Goal: Navigation & Orientation: Find specific page/section

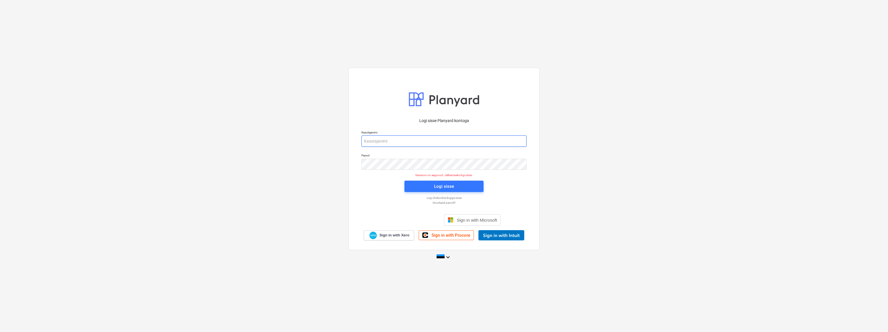
click at [382, 141] on input "email" at bounding box center [443, 140] width 165 height 11
type input "[EMAIL_ADDRESS][DOMAIN_NAME]"
click at [428, 188] on span "Logi sisse" at bounding box center [443, 186] width 65 height 7
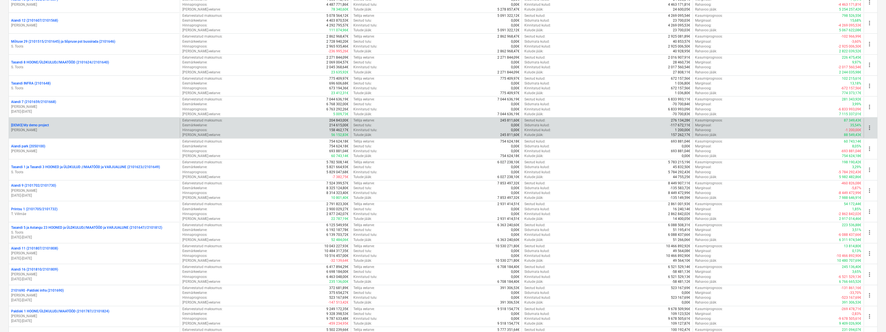
scroll to position [362, 0]
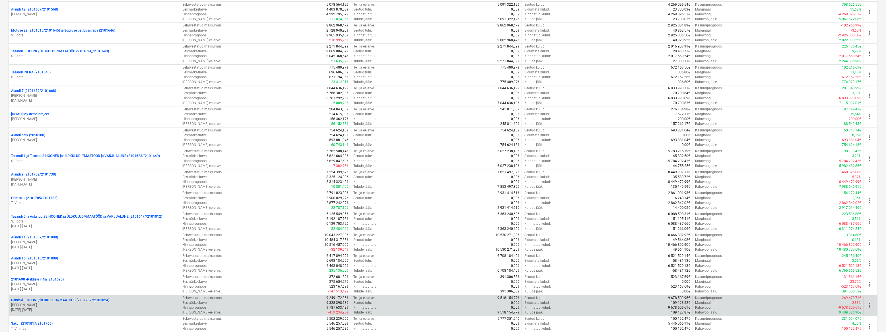
click at [79, 302] on p "Paldiski 1 HOONE/ÜLDKULUD//MAATÖÖD (2101787//2101824)" at bounding box center [60, 300] width 98 height 5
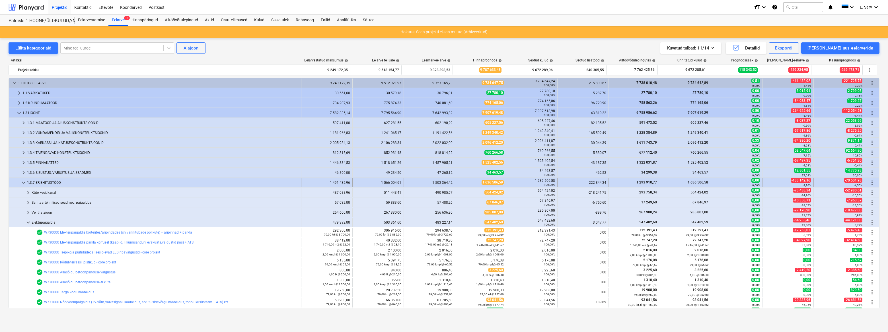
scroll to position [77, 0]
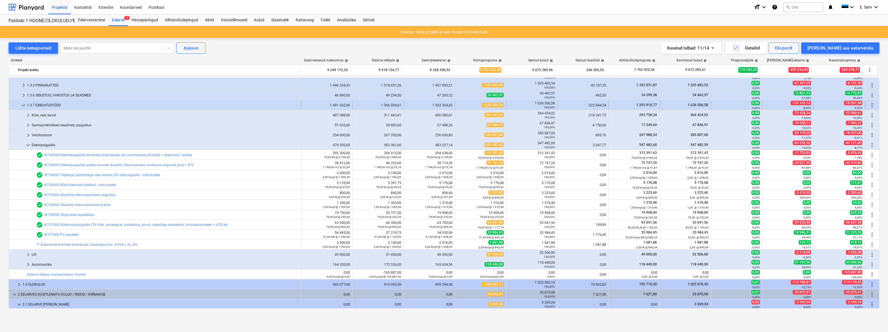
click at [24, 104] on span "keyboard_arrow_down" at bounding box center [23, 105] width 7 height 7
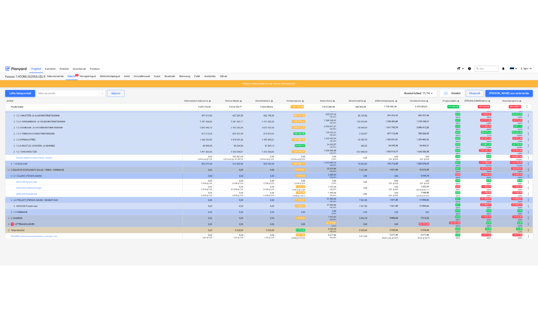
scroll to position [0, 0]
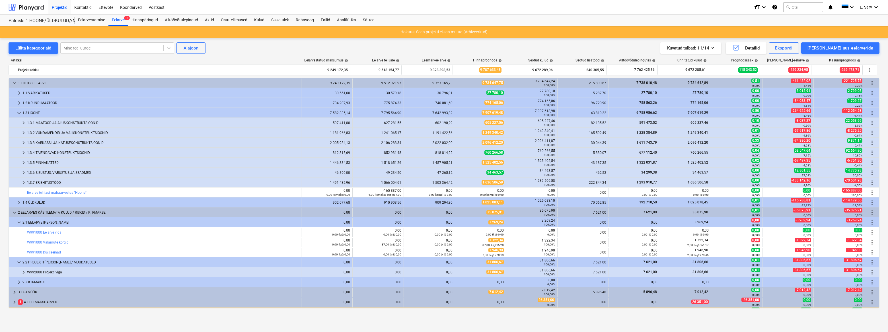
click at [165, 319] on div "Lülita kategooriaid Mine rea juurde Ajajoon Kuvatud tulbad : 11/14 Detailid Eks…" at bounding box center [444, 179] width 888 height 282
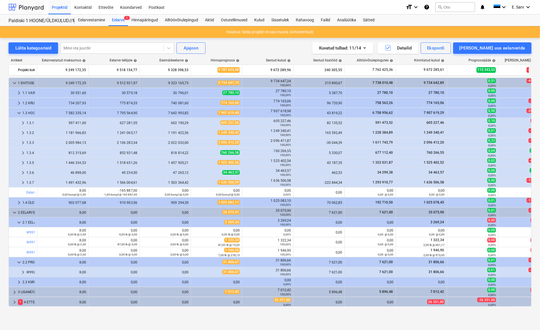
click at [26, 9] on div at bounding box center [26, 7] width 35 height 14
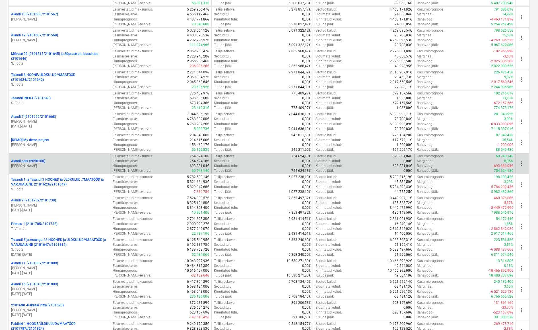
scroll to position [388, 0]
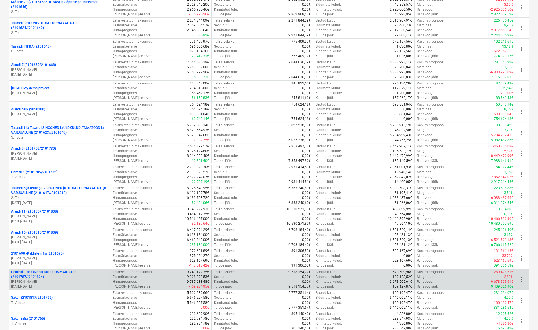
click at [64, 280] on p "[PERSON_NAME]" at bounding box center [59, 282] width 97 height 5
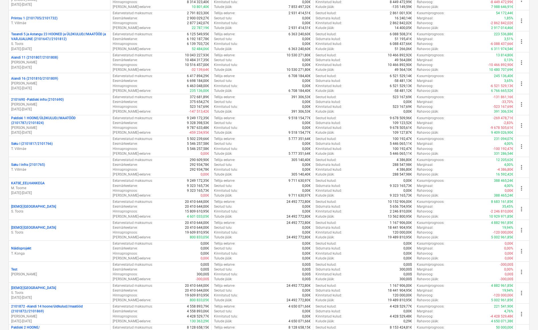
scroll to position [569, 0]
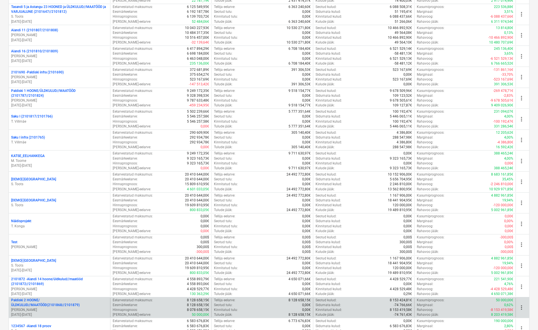
click at [57, 303] on p "Paldiski 2 HOONE/ÜLDKULUD//MAATÖÖD(2101868//2101879)" at bounding box center [59, 303] width 97 height 10
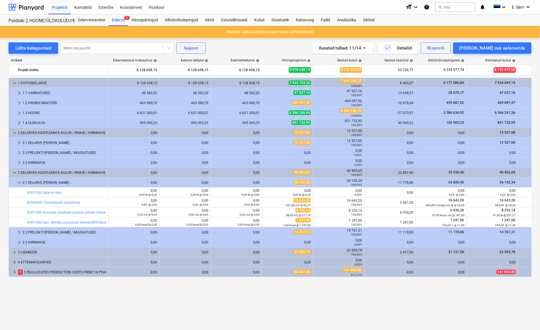
click at [175, 297] on div "keyboard_arrow_down 1 EHITUSEELARVE 8 128 658,15 8 128 658,15 8 128 658,15 7 93…" at bounding box center [270, 192] width 523 height 229
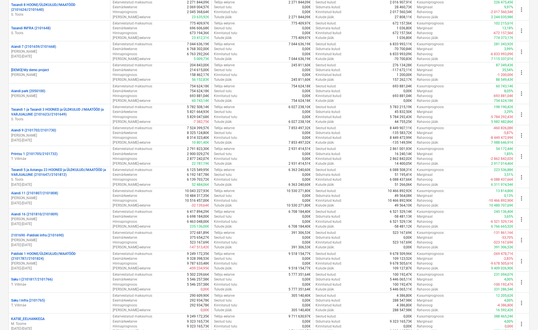
scroll to position [414, 0]
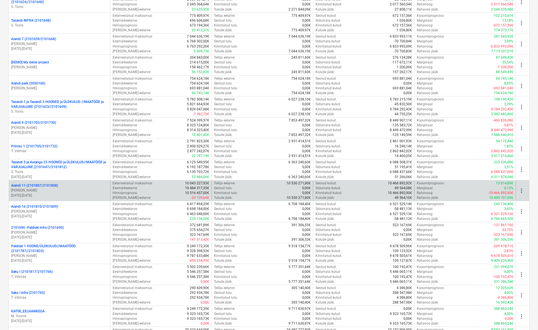
click at [39, 187] on p "Aiandi 11 (2101807/2101808)" at bounding box center [34, 185] width 47 height 5
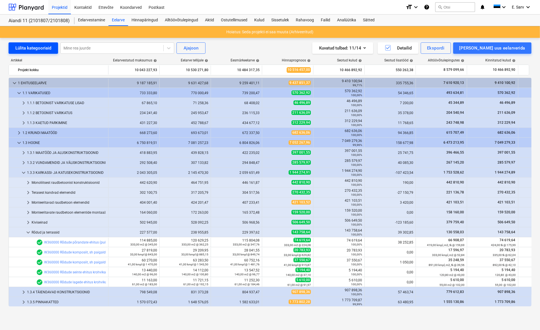
scroll to position [90, 0]
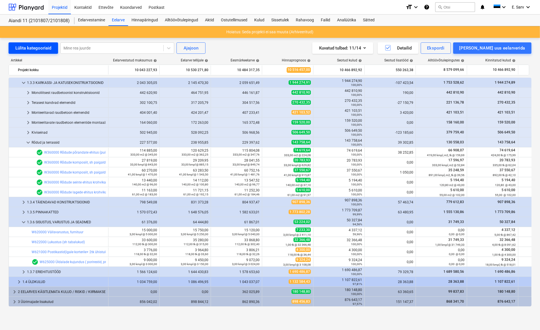
click at [32, 44] on div "Lülita kategooriaid" at bounding box center [33, 47] width 36 height 7
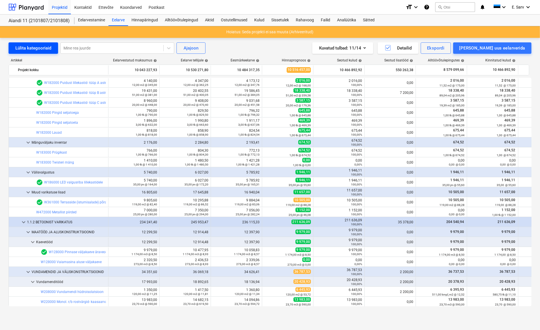
click at [32, 44] on div "Lülita kategooriaid" at bounding box center [33, 47] width 36 height 7
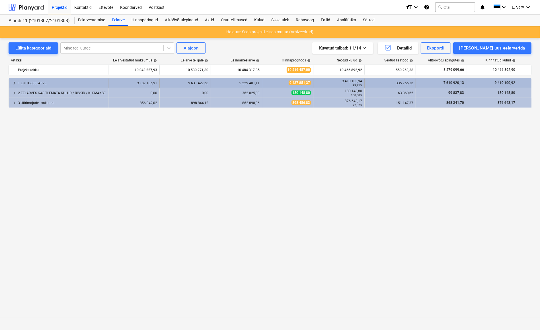
click at [15, 81] on span "keyboard_arrow_right" at bounding box center [14, 83] width 7 height 7
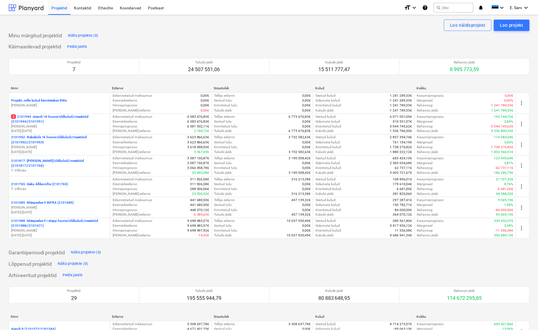
scroll to position [414, 0]
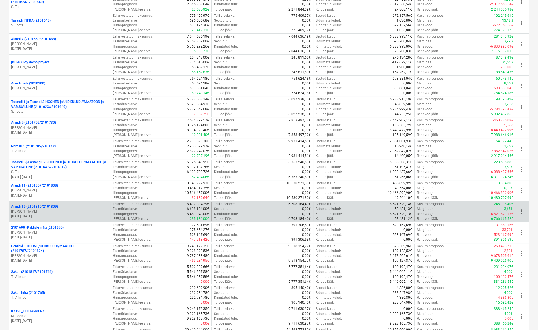
click at [41, 211] on p "[PERSON_NAME]" at bounding box center [59, 211] width 97 height 5
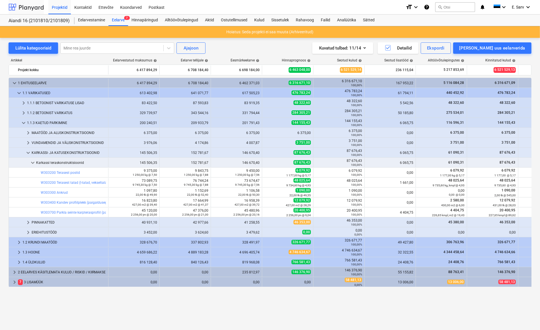
click at [20, 5] on div at bounding box center [26, 7] width 35 height 14
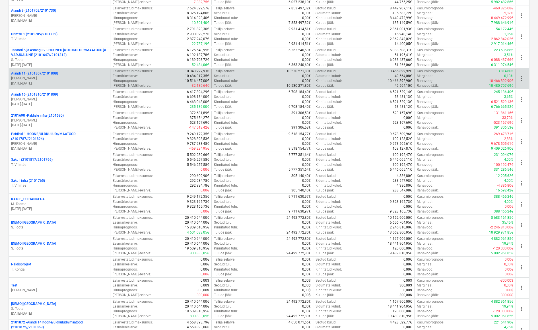
scroll to position [543, 0]
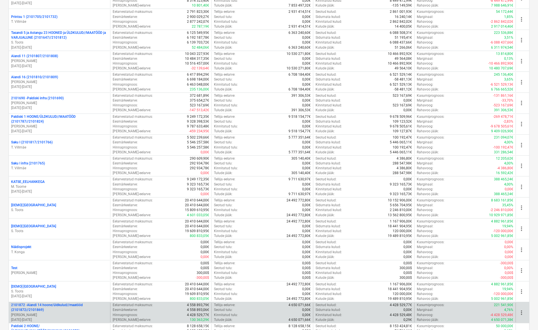
click at [54, 311] on p "2101872 - Aiandi 14 hoone/üldkulud//maatööd (2101872//2101869)" at bounding box center [59, 308] width 97 height 10
